Goal: Information Seeking & Learning: Check status

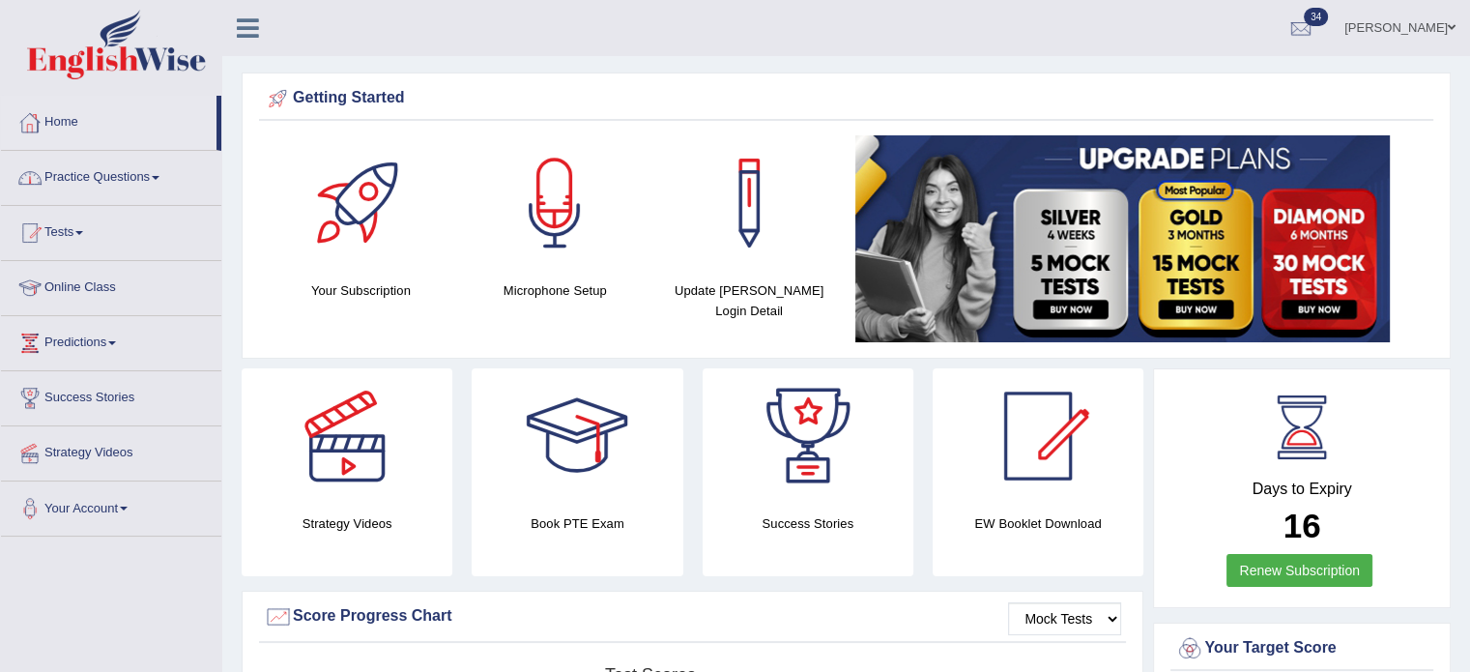
click at [39, 112] on div at bounding box center [29, 122] width 29 height 29
click at [43, 123] on div at bounding box center [29, 122] width 29 height 29
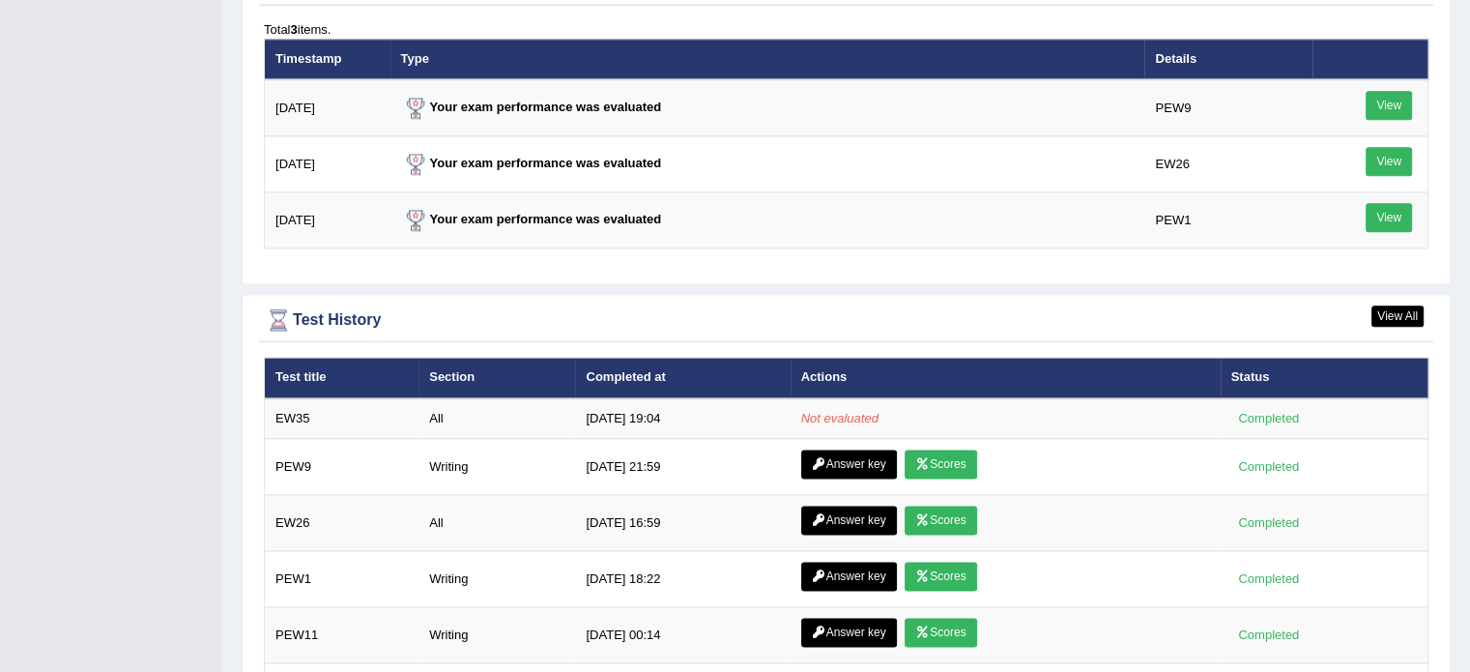
scroll to position [2411, 0]
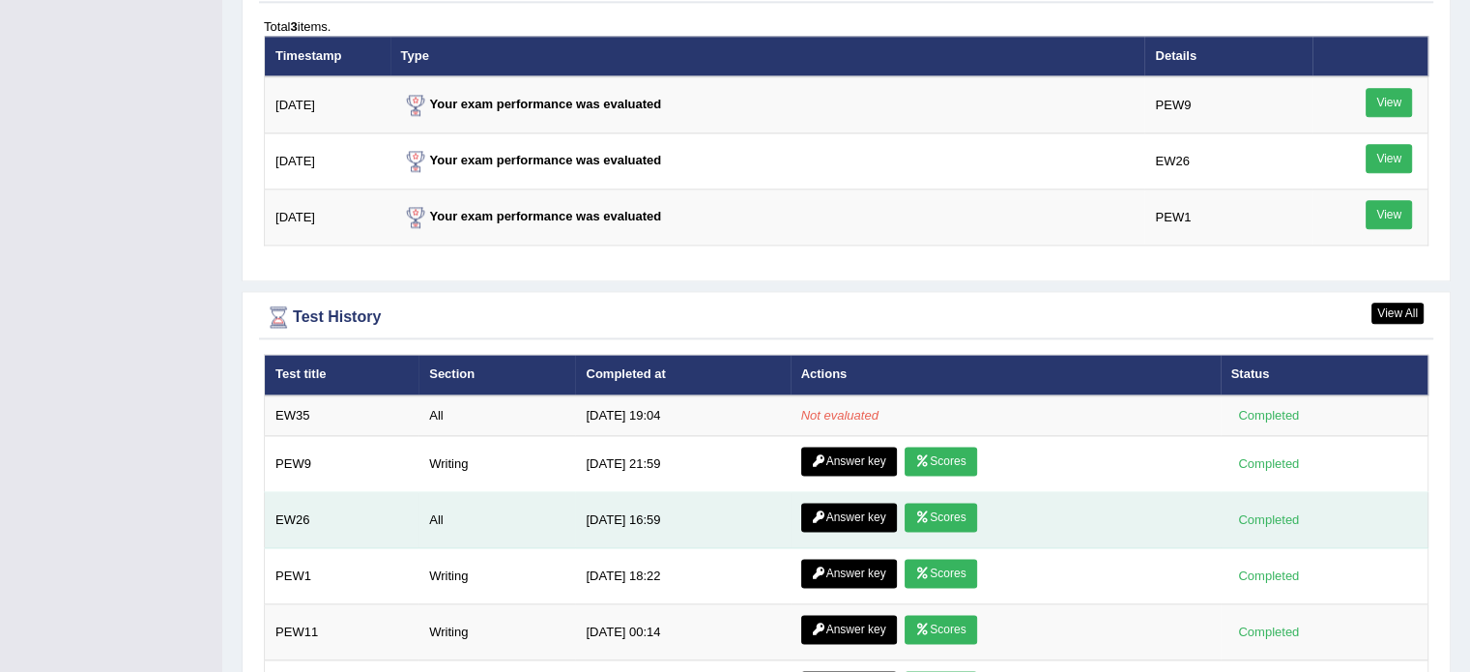
click at [936, 505] on link "Scores" at bounding box center [941, 517] width 72 height 29
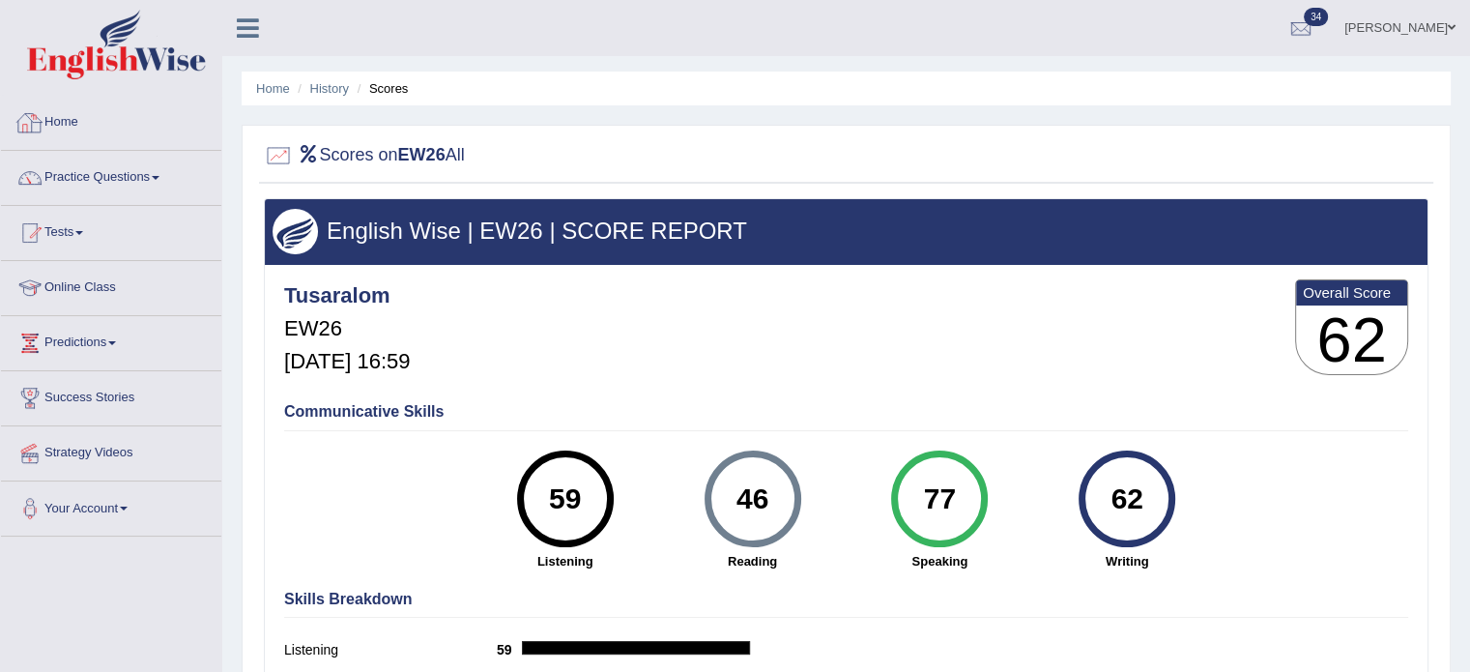
click at [91, 119] on link "Home" at bounding box center [111, 120] width 220 height 48
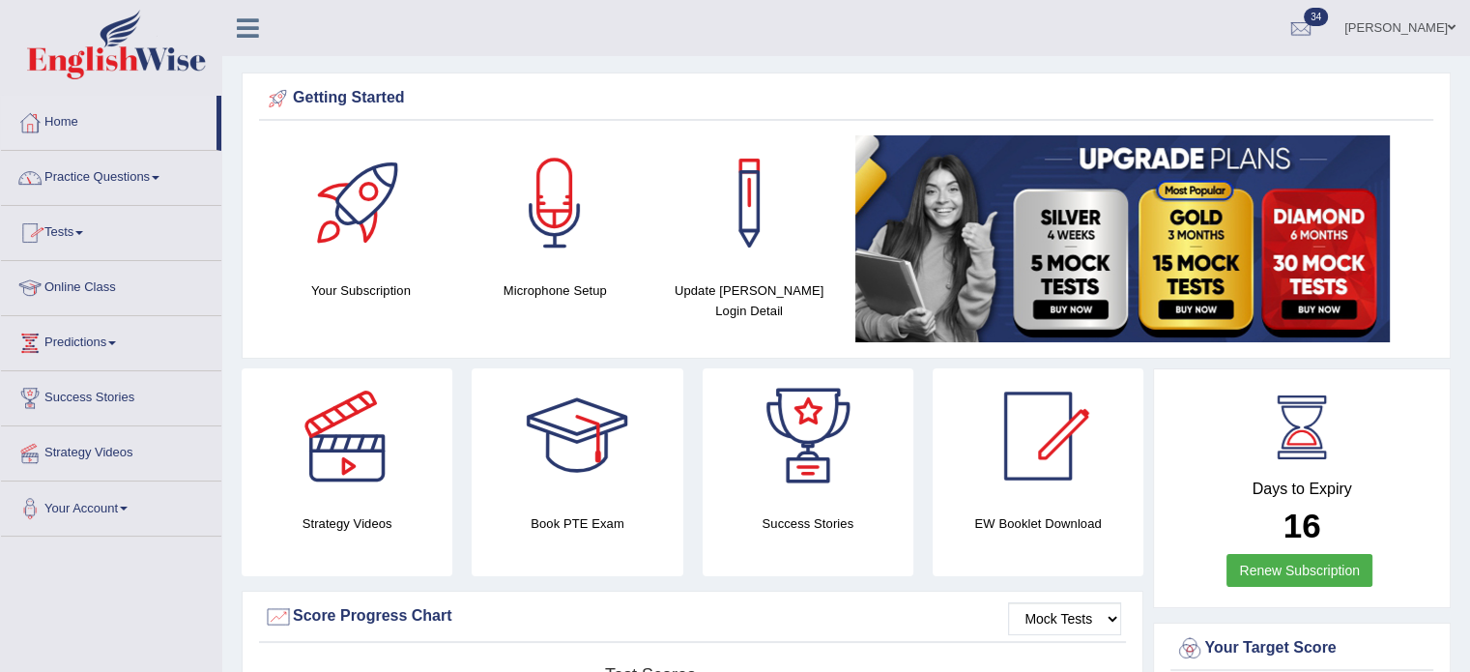
click at [69, 117] on link "Home" at bounding box center [109, 120] width 216 height 48
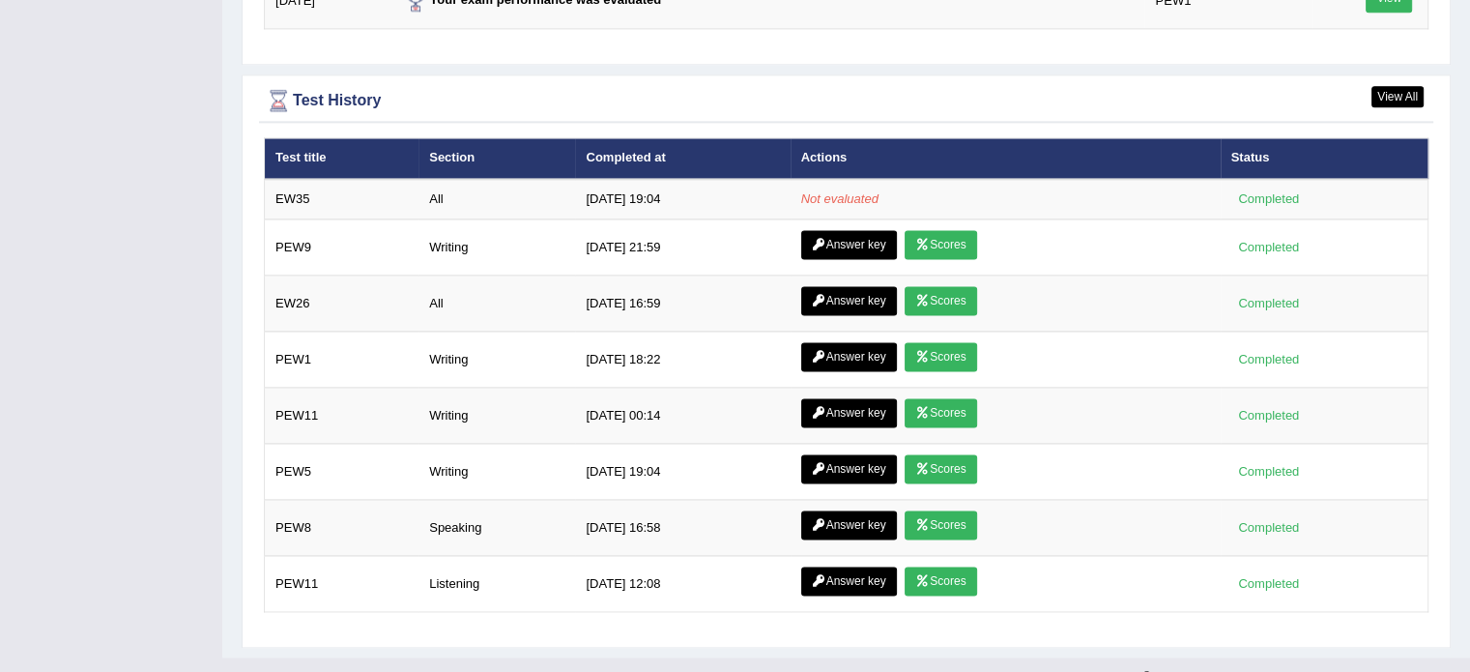
scroll to position [2649, 0]
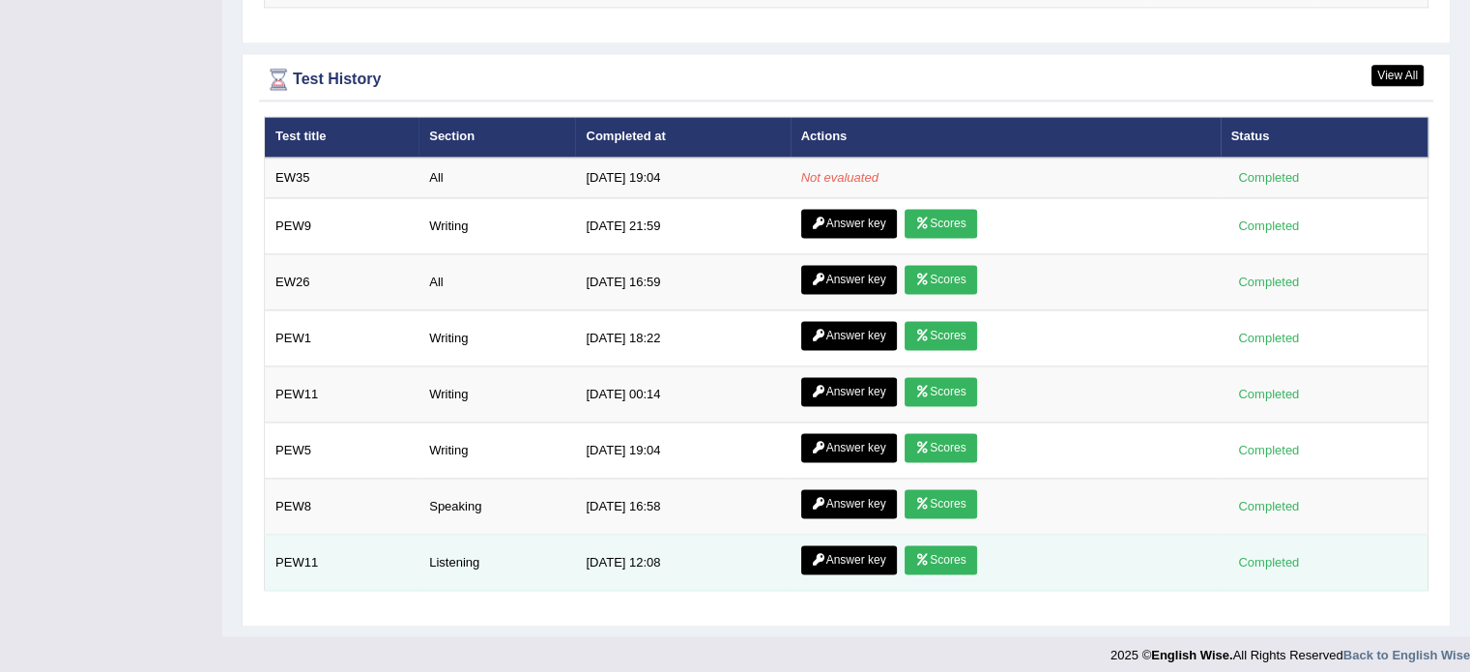
click at [928, 552] on link "Scores" at bounding box center [941, 559] width 72 height 29
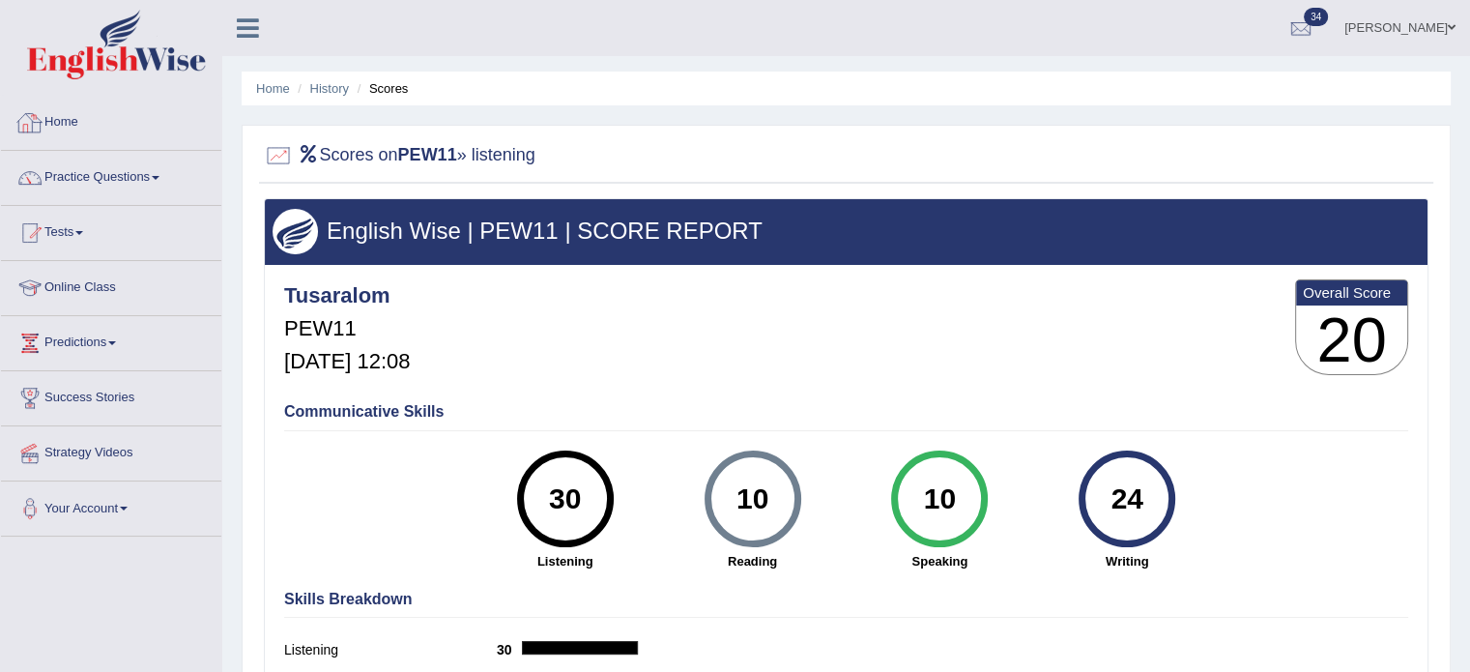
click at [89, 119] on link "Home" at bounding box center [111, 120] width 220 height 48
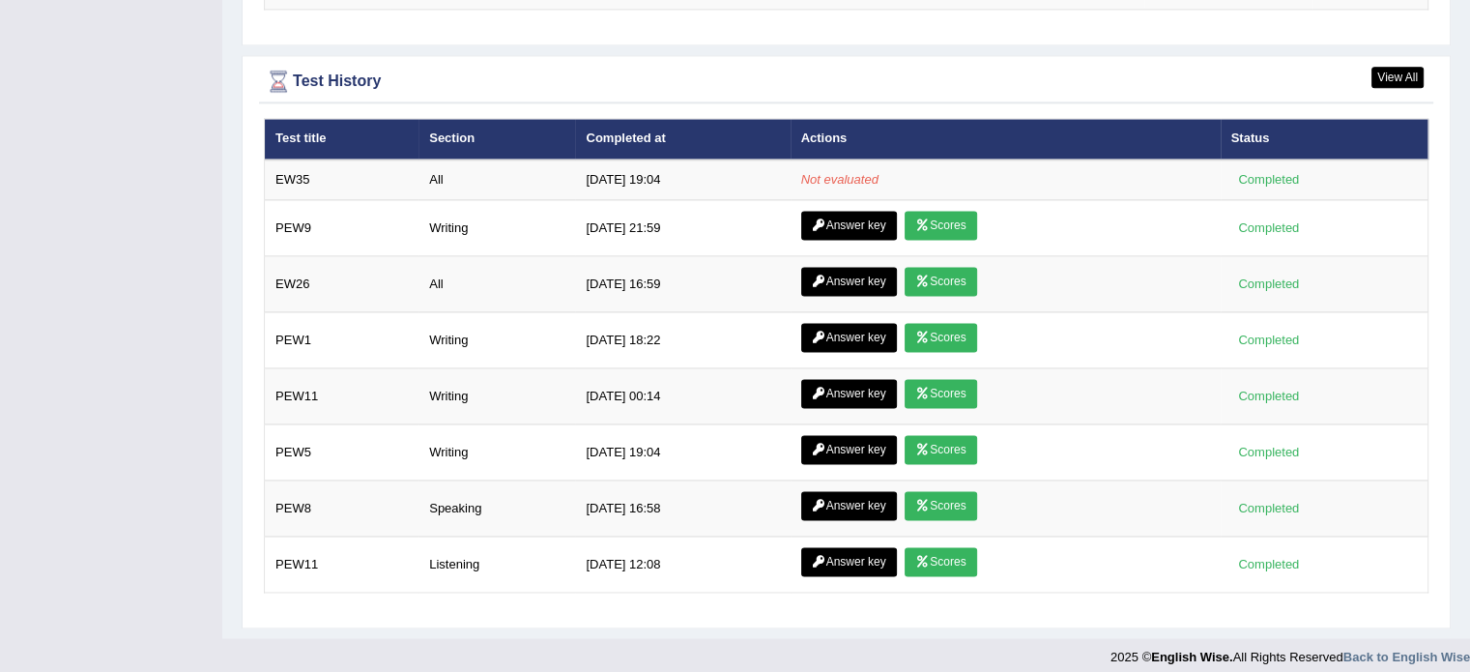
scroll to position [2649, 0]
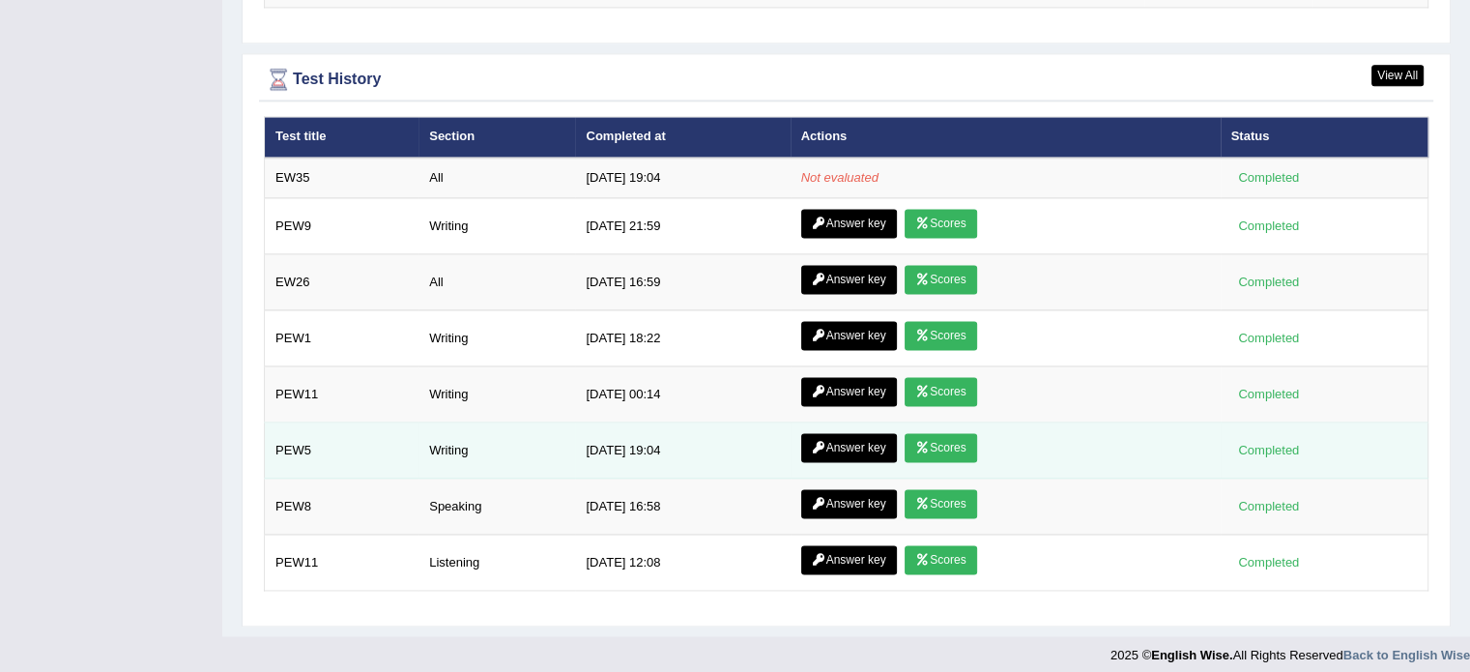
click at [928, 436] on link "Scores" at bounding box center [941, 447] width 72 height 29
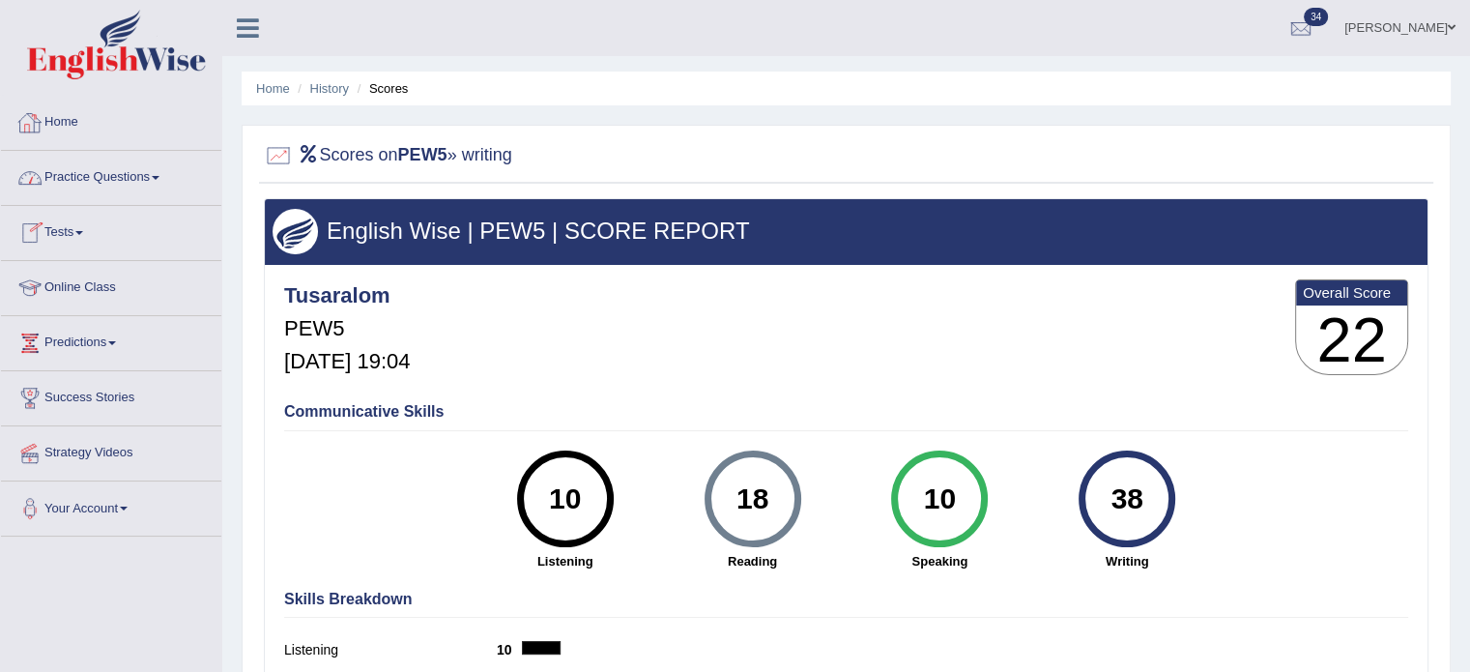
click at [39, 119] on div at bounding box center [29, 122] width 29 height 29
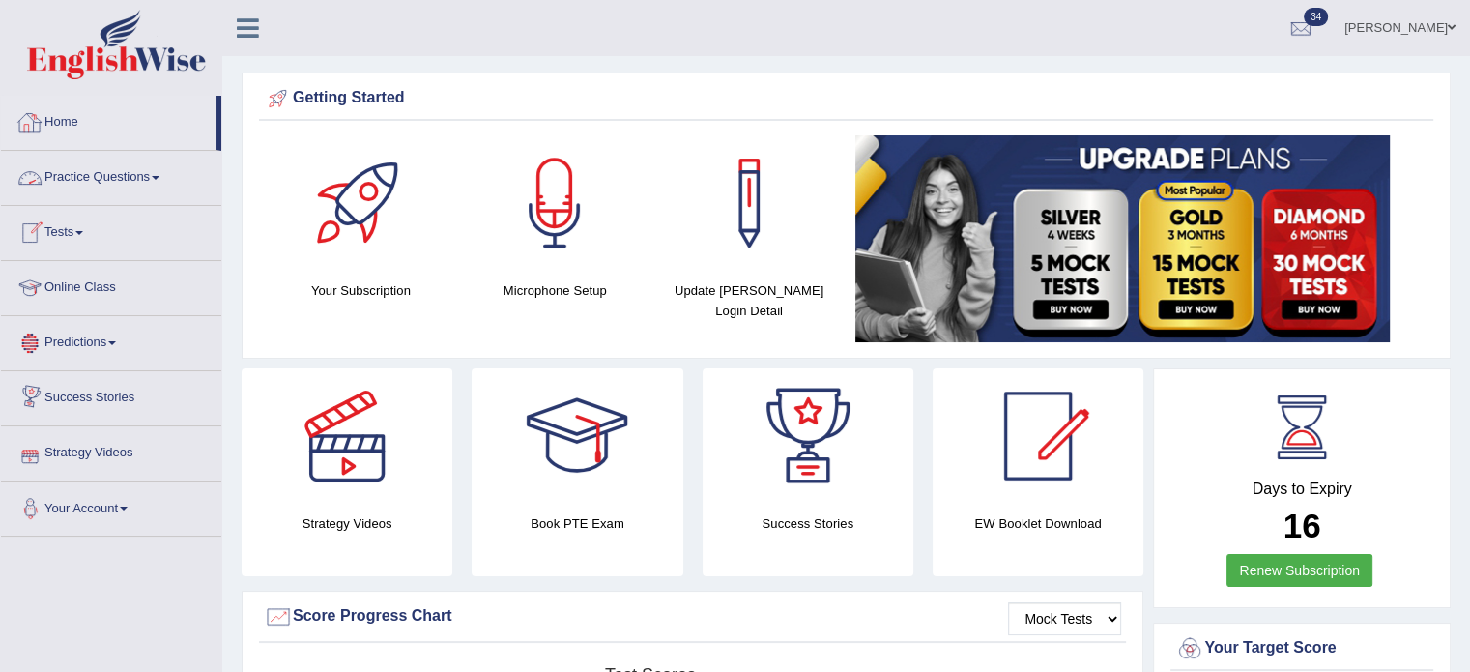
click at [64, 114] on link "Home" at bounding box center [109, 120] width 216 height 48
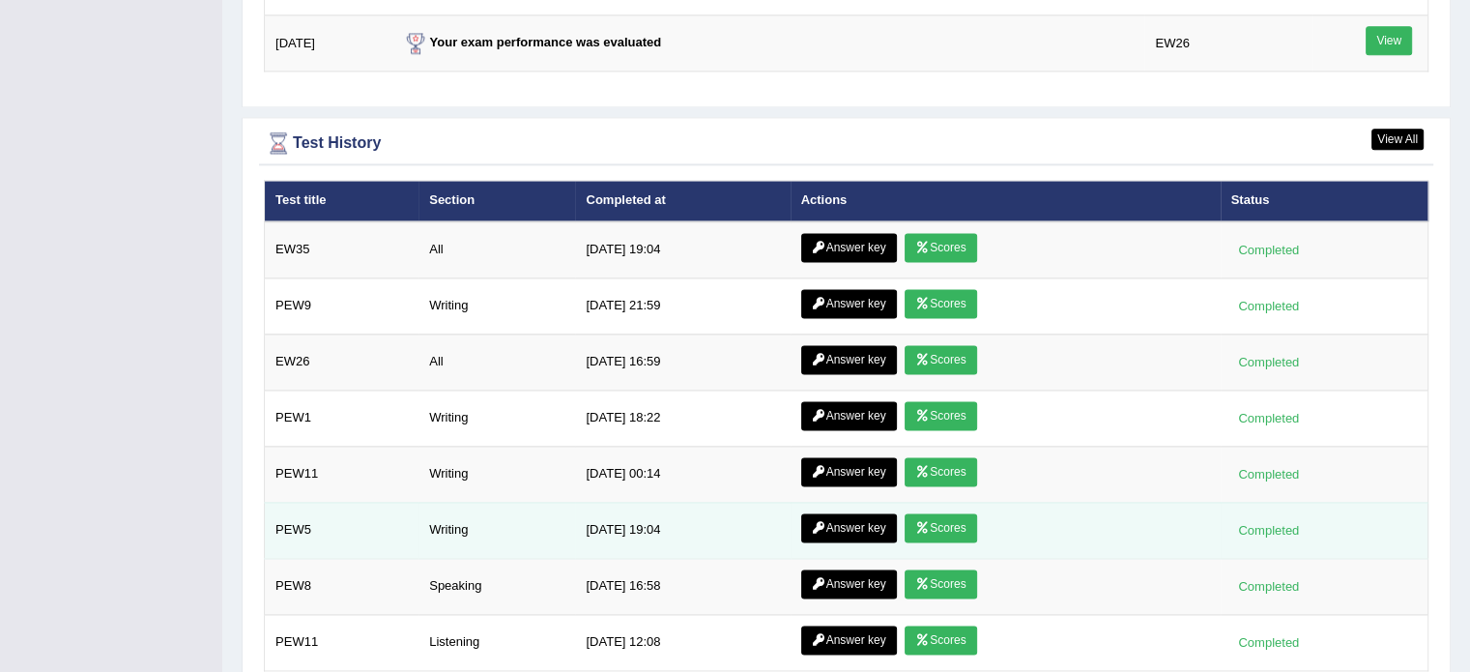
scroll to position [2586, 0]
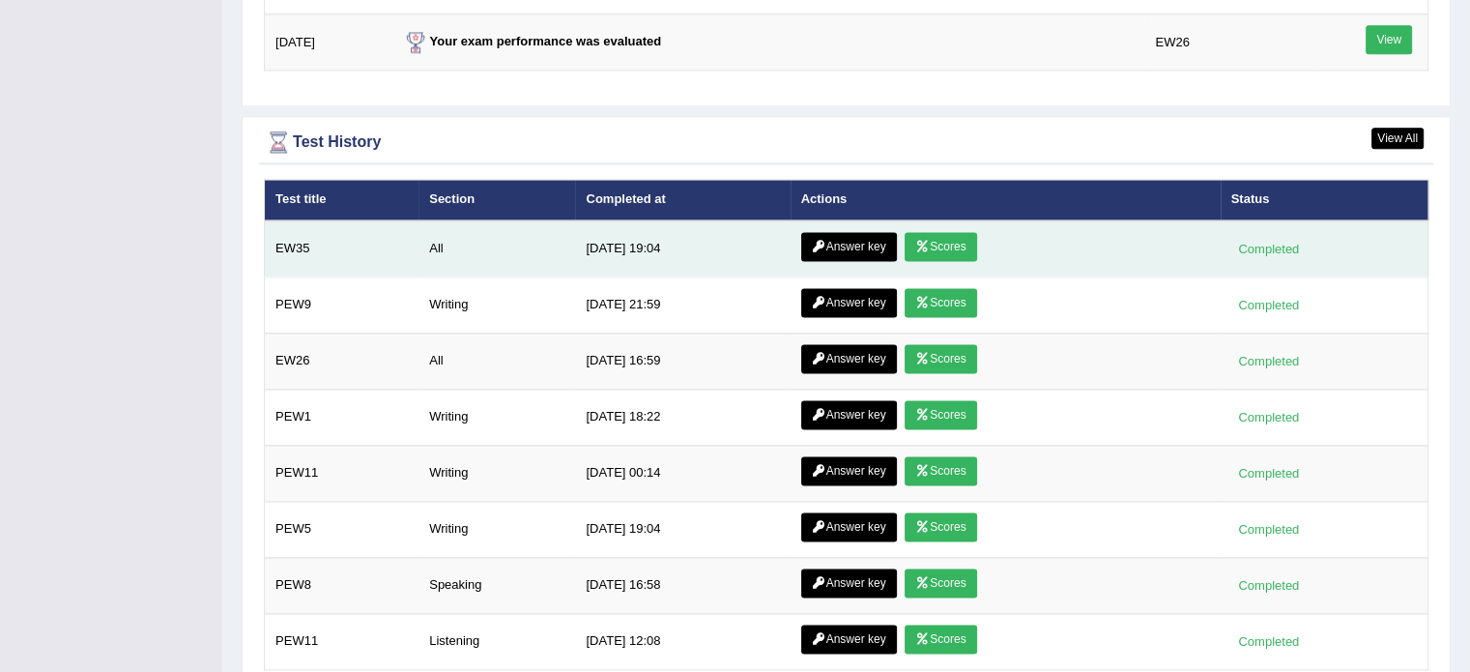
click at [948, 232] on link "Scores" at bounding box center [941, 246] width 72 height 29
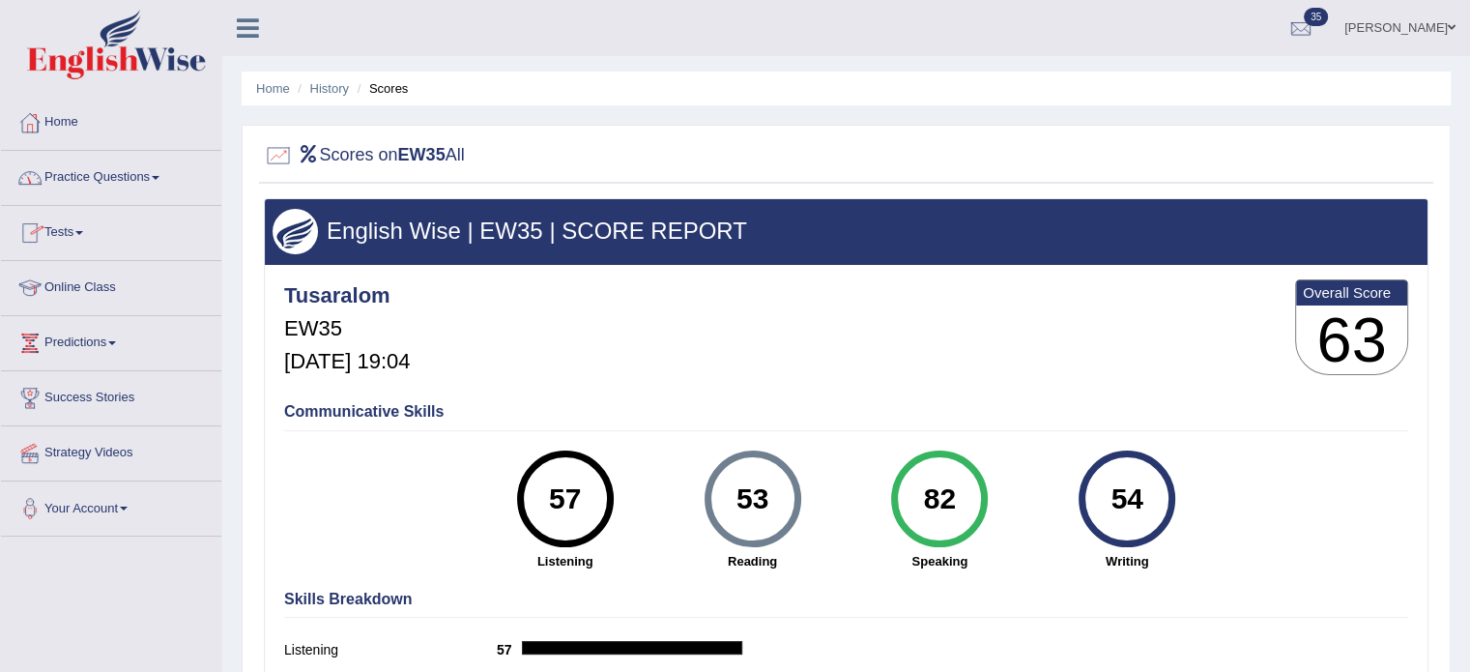
click at [74, 117] on link "Home" at bounding box center [111, 120] width 220 height 48
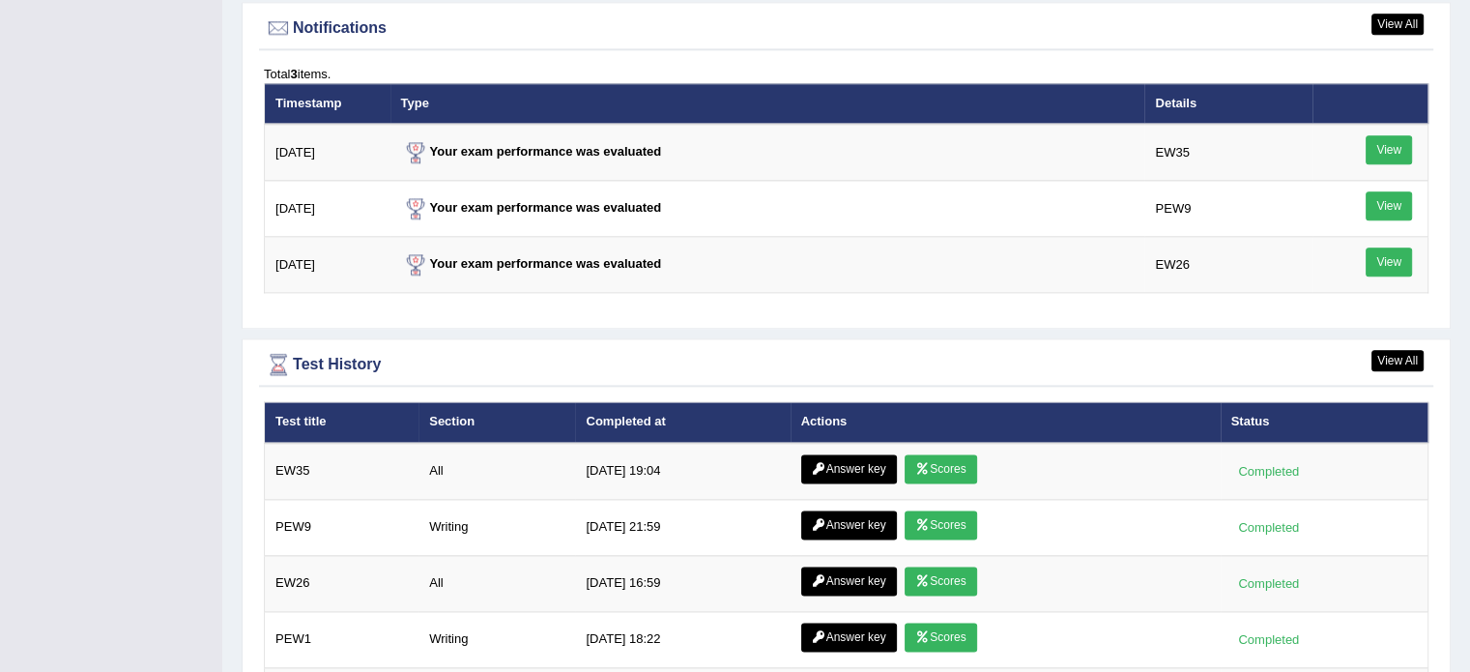
scroll to position [2366, 0]
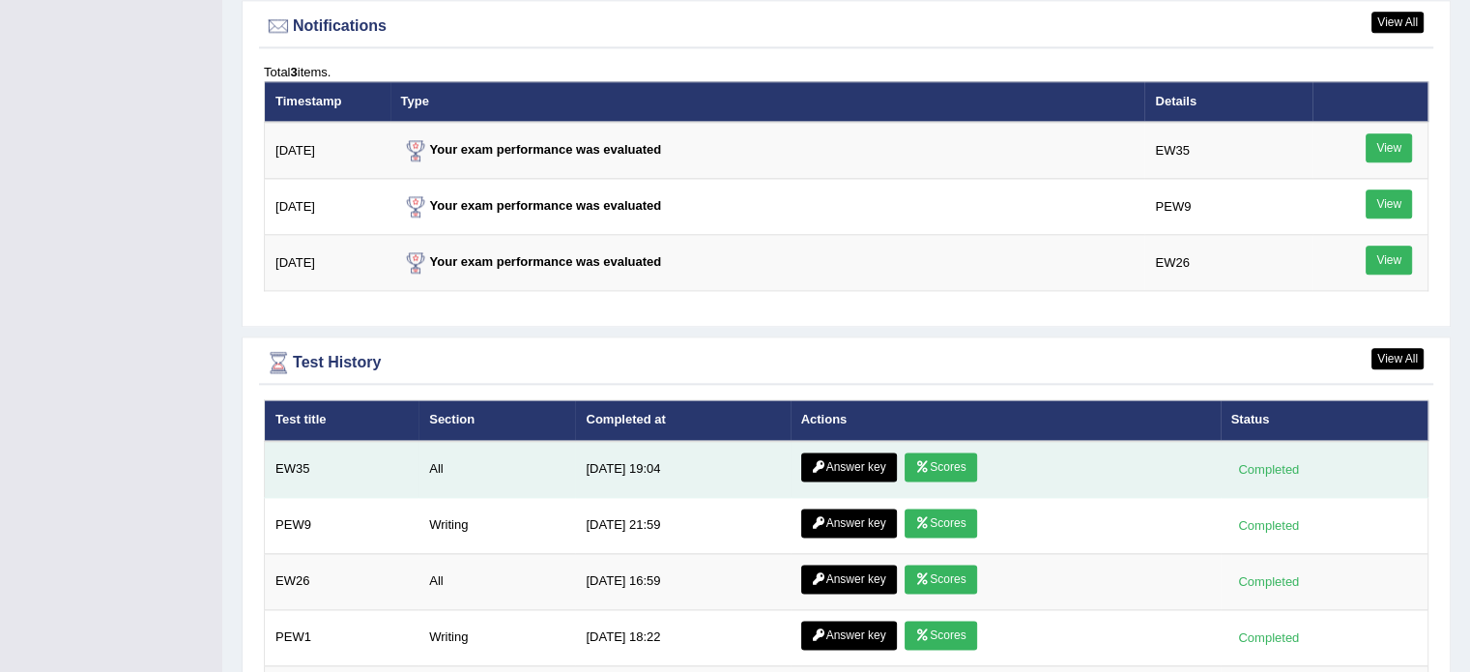
click at [823, 459] on link "Answer key" at bounding box center [849, 466] width 96 height 29
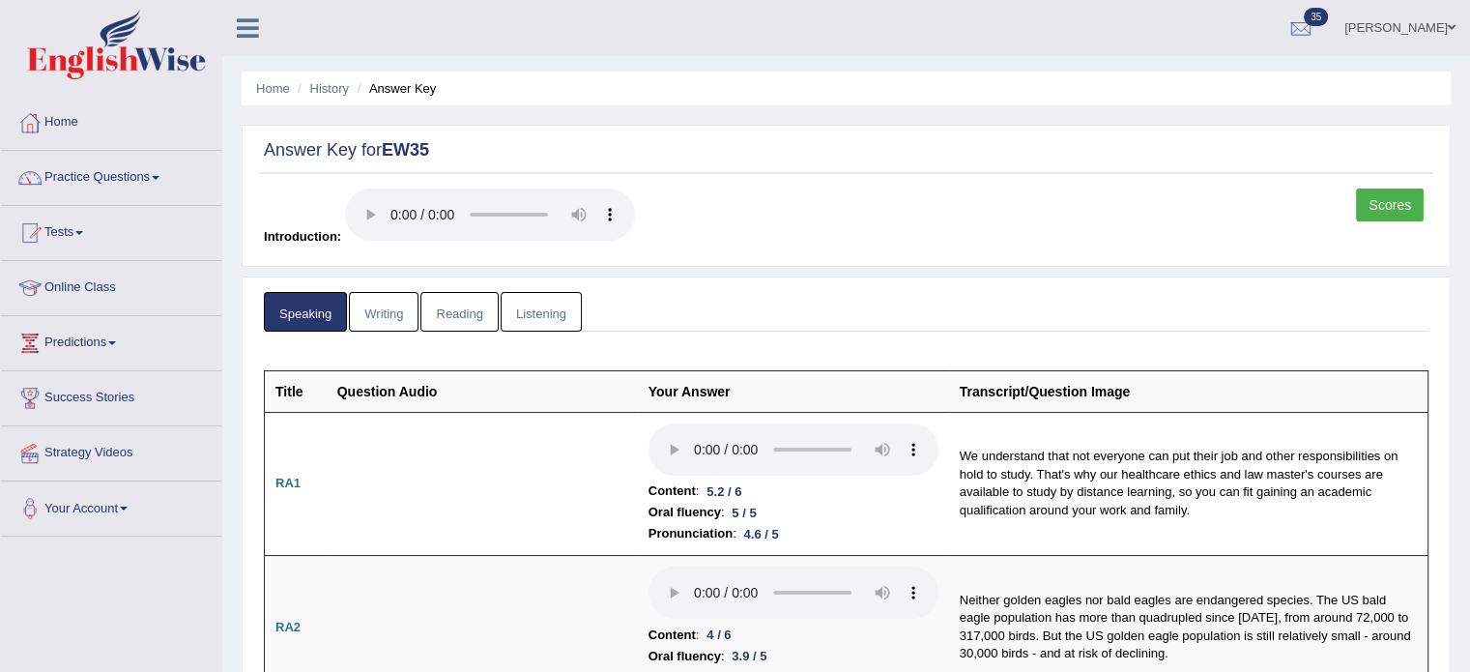
click at [381, 302] on link "Writing" at bounding box center [384, 312] width 70 height 40
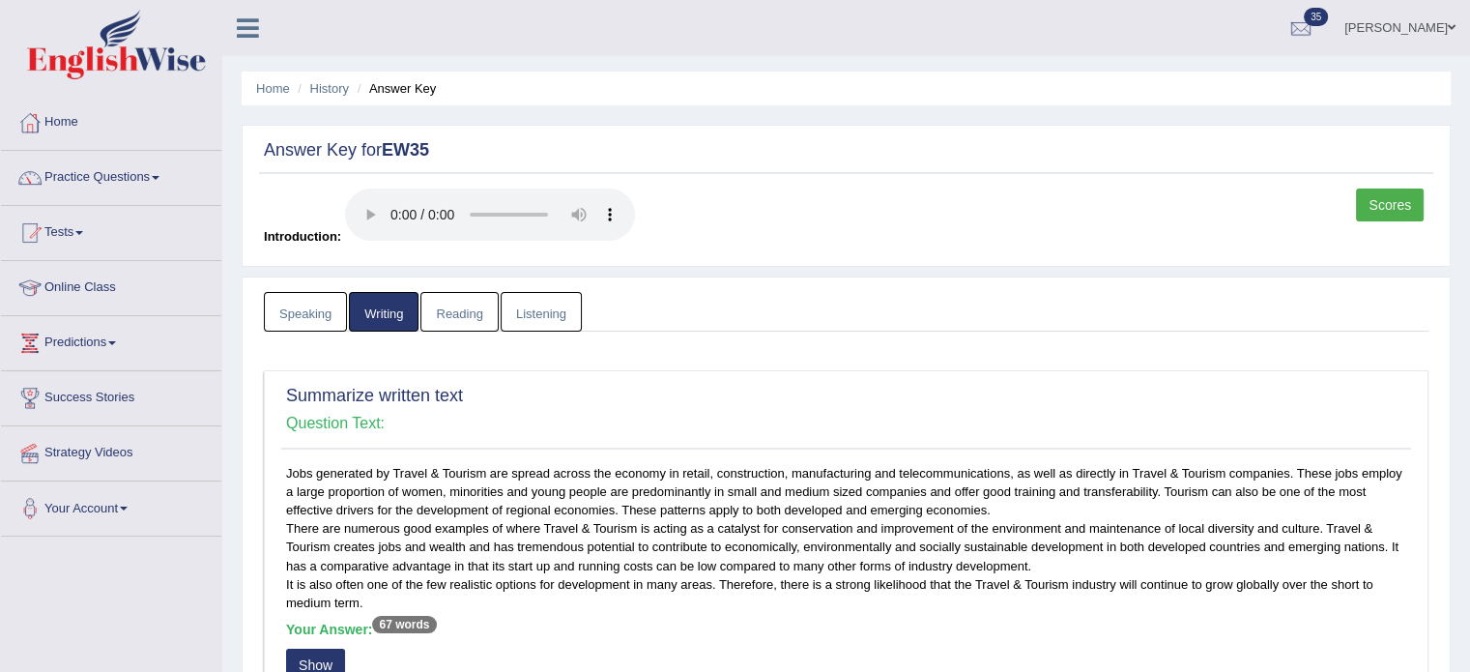
click at [462, 308] on link "Reading" at bounding box center [458, 312] width 77 height 40
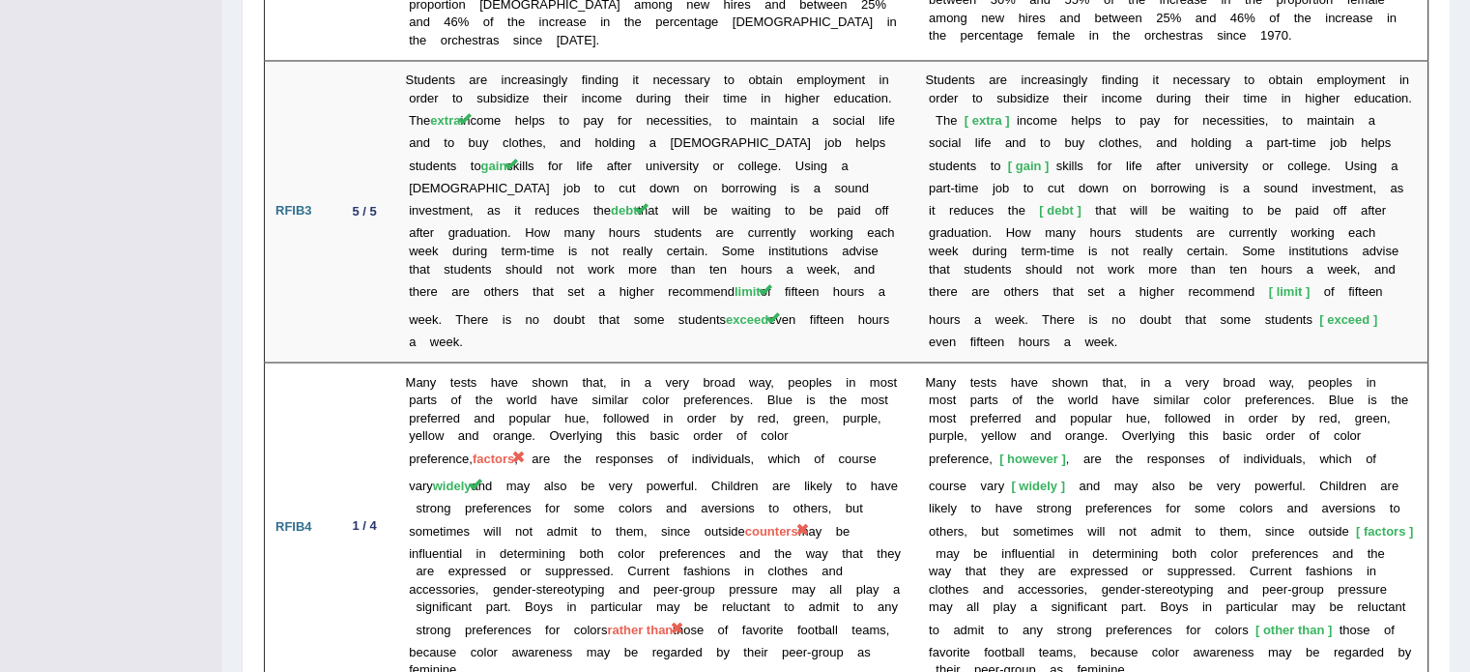
scroll to position [3367, 0]
click at [648, 501] on td "Many tests have shown that, in a very broad way, peoples in most parts of the w…" at bounding box center [655, 525] width 520 height 328
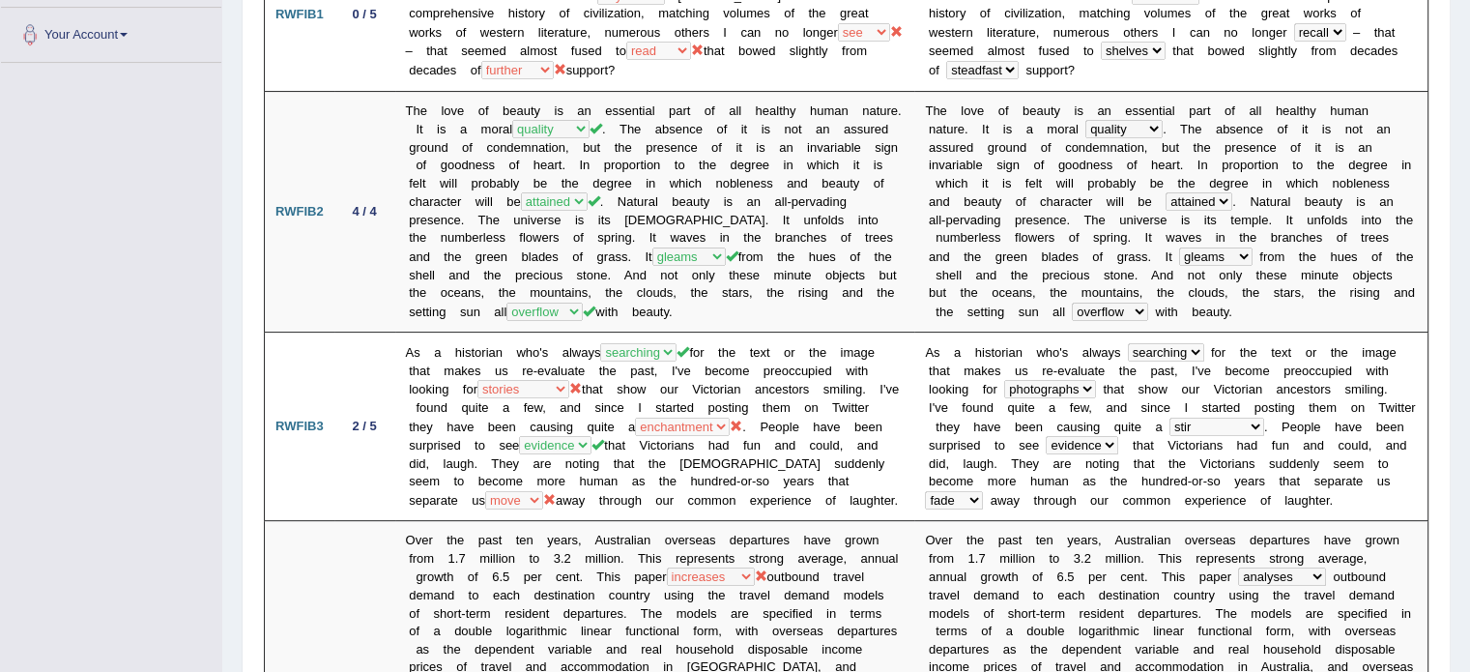
scroll to position [0, 0]
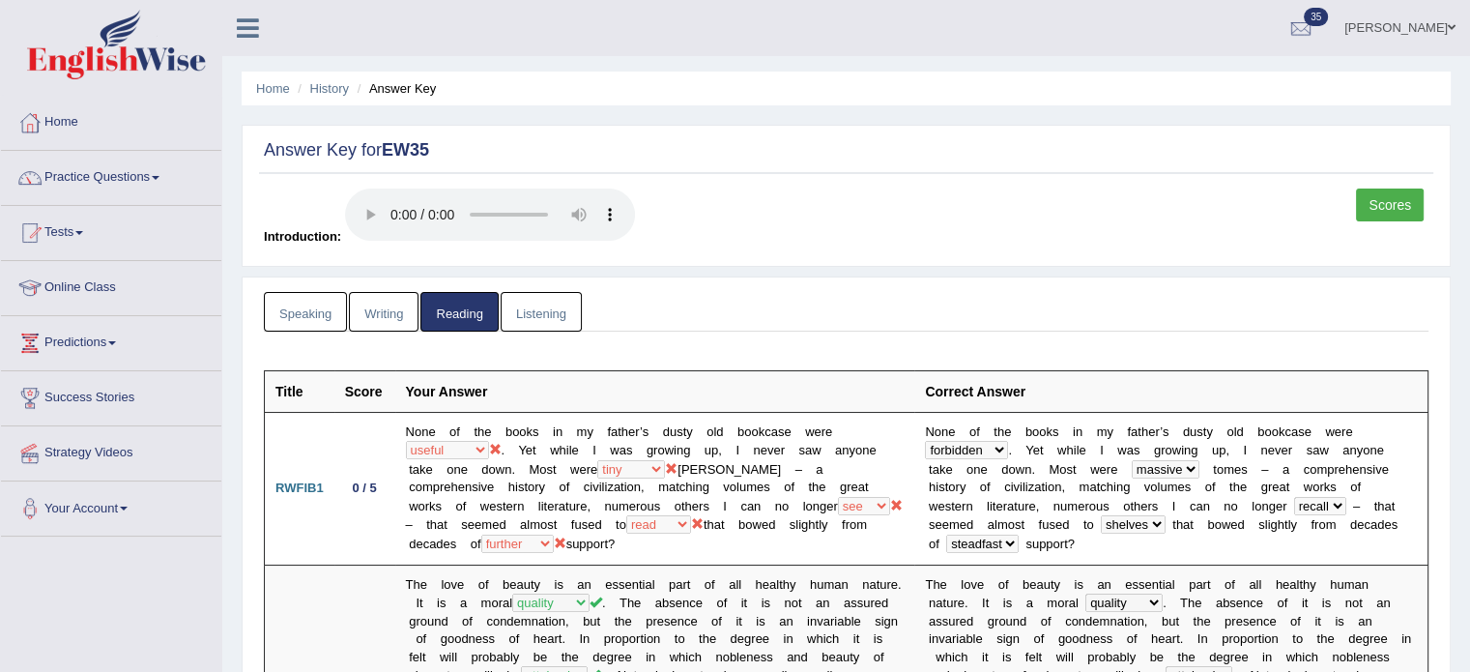
click at [522, 311] on link "Listening" at bounding box center [541, 312] width 81 height 40
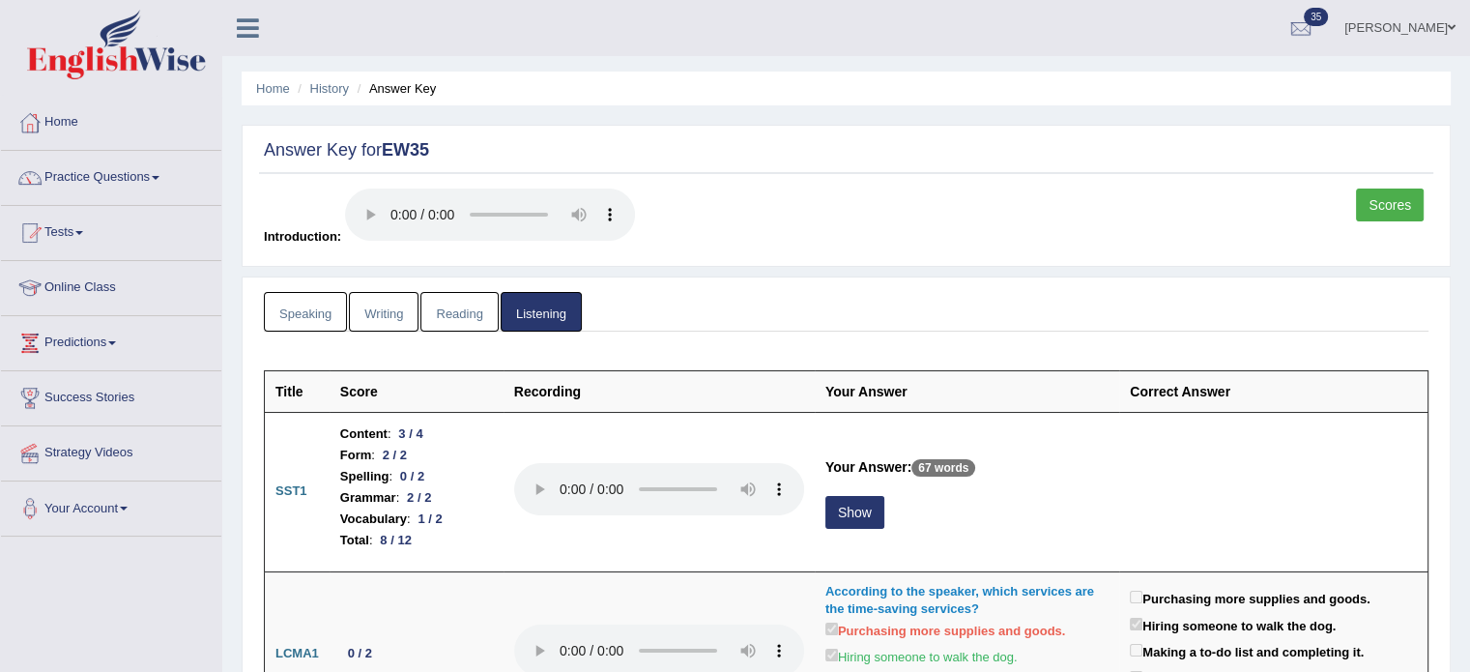
click at [376, 316] on link "Writing" at bounding box center [384, 312] width 70 height 40
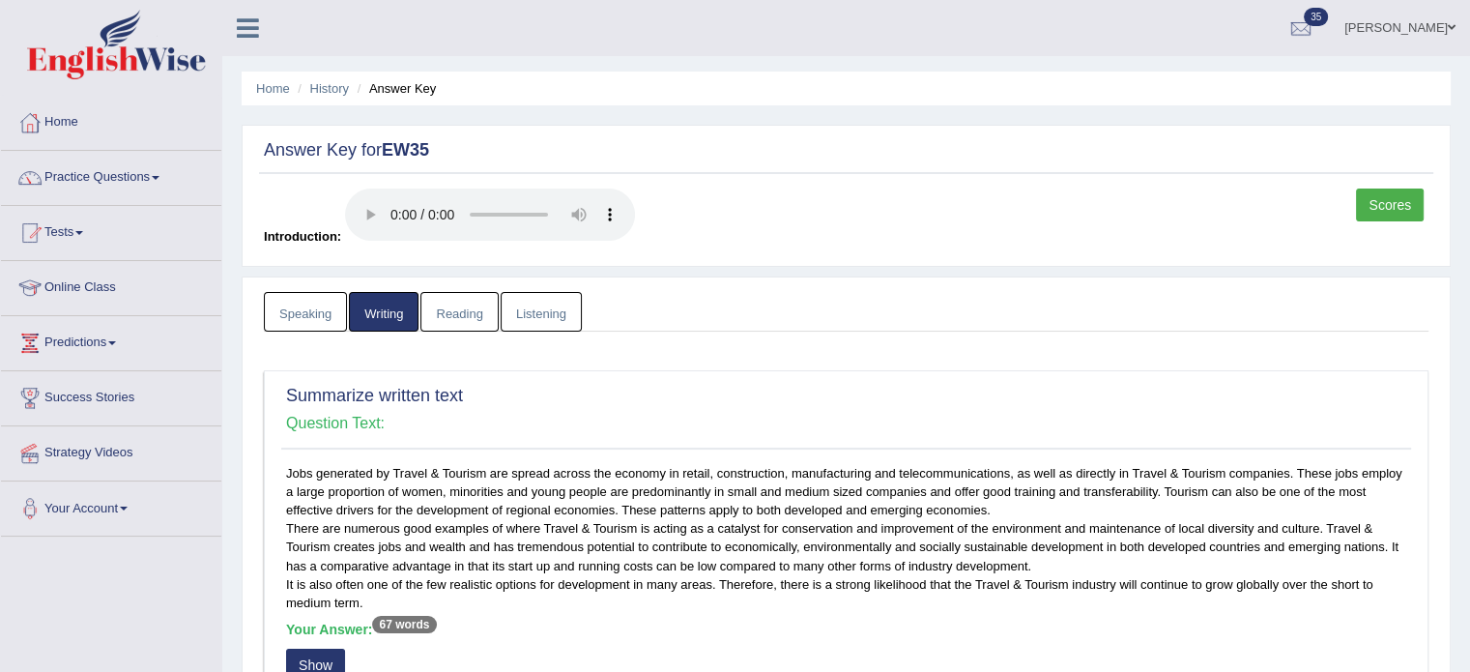
click at [317, 304] on link "Speaking" at bounding box center [305, 312] width 83 height 40
